Goal: Contribute content

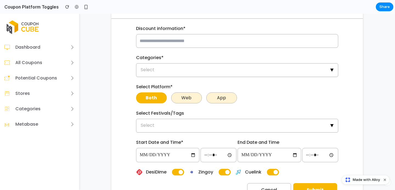
scroll to position [325, 0]
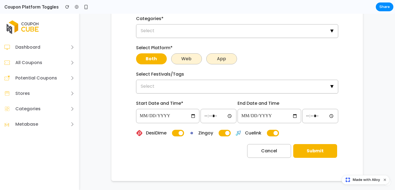
click at [178, 133] on button "button" at bounding box center [178, 132] width 12 height 7
click at [229, 135] on button "button" at bounding box center [225, 132] width 12 height 7
click at [229, 134] on button "button" at bounding box center [225, 132] width 12 height 7
click at [273, 133] on button "button" at bounding box center [273, 132] width 12 height 7
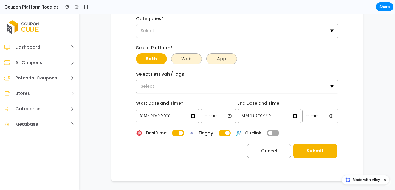
click at [273, 133] on button "button" at bounding box center [273, 132] width 12 height 7
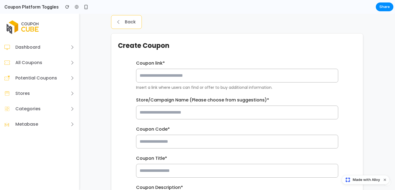
scroll to position [0, 0]
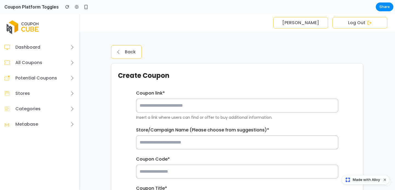
click at [163, 149] on div "Coupon link * Insert a link where users can find or offer to buy additional inf…" at bounding box center [237, 173] width 252 height 175
click at [162, 142] on input "text" at bounding box center [237, 142] width 202 height 14
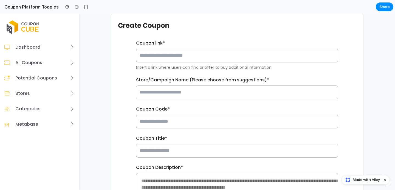
click at [160, 125] on input "text" at bounding box center [237, 121] width 202 height 14
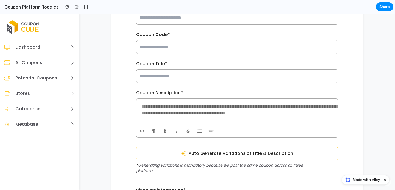
scroll to position [325, 0]
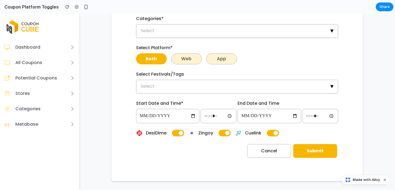
click at [366, 181] on span "Made with Alloy" at bounding box center [366, 179] width 27 height 5
